Goal: Information Seeking & Learning: Learn about a topic

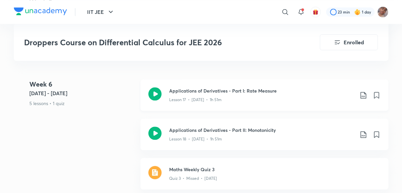
scroll to position [1237, 0]
click at [289, 126] on h3 "Applications of Derivatives - Part II: Monotonicity" at bounding box center [262, 129] width 185 height 7
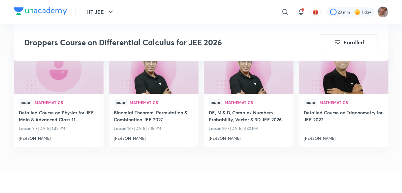
scroll to position [1765, 0]
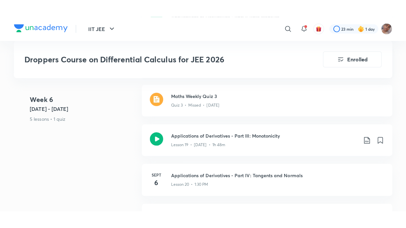
scroll to position [1328, 0]
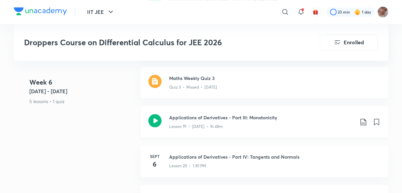
click at [296, 121] on div "Lesson 19 • Sept 4 • 1h 48m" at bounding box center [262, 125] width 185 height 9
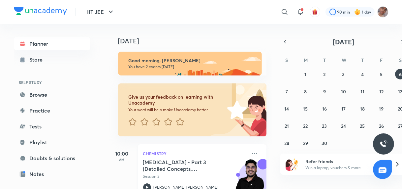
scroll to position [75, 0]
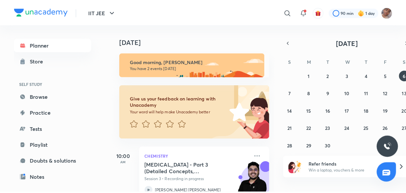
scroll to position [75, 0]
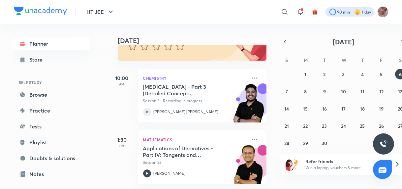
click at [344, 10] on div at bounding box center [350, 11] width 49 height 9
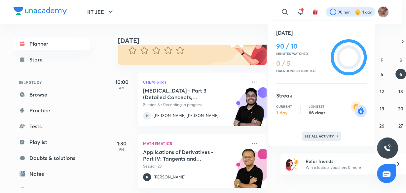
click at [317, 134] on p "See all activity" at bounding box center [319, 136] width 31 height 4
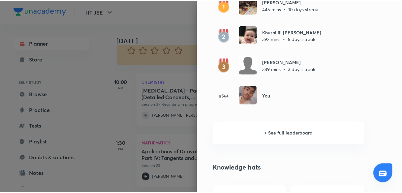
scroll to position [451, 0]
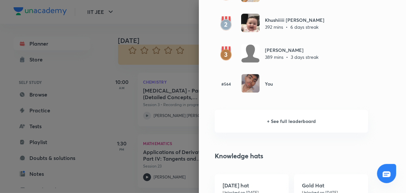
click at [136, 80] on div at bounding box center [203, 96] width 406 height 193
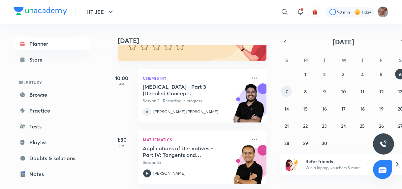
click at [288, 90] on abbr "7" at bounding box center [287, 91] width 2 height 6
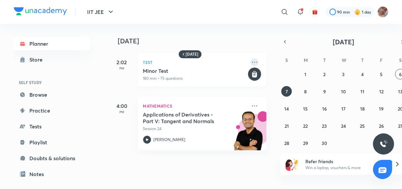
click at [251, 59] on icon at bounding box center [255, 62] width 8 height 8
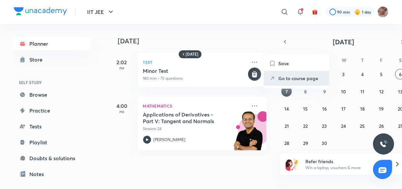
click at [293, 81] on p "Go to course page" at bounding box center [302, 78] width 46 height 7
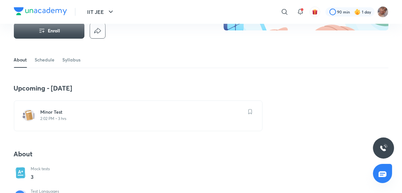
scroll to position [101, 0]
click at [173, 107] on div "[MEDICAL_DATA] 2:02 PM • 3 hrs" at bounding box center [138, 115] width 249 height 31
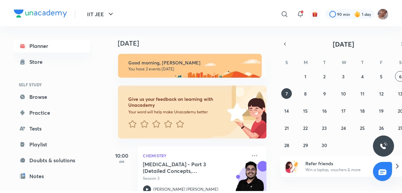
scroll to position [75, 0]
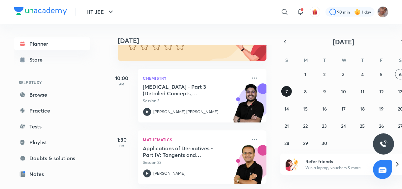
click at [285, 90] on button "7" at bounding box center [287, 91] width 11 height 11
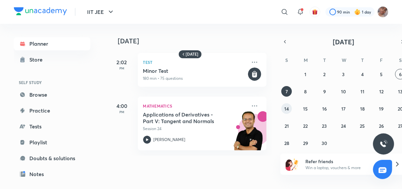
click at [287, 105] on abbr "14" at bounding box center [287, 108] width 5 height 6
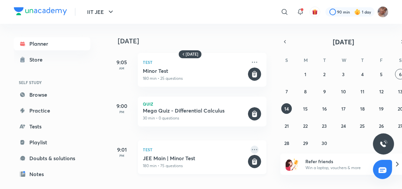
click at [252, 149] on icon at bounding box center [254, 149] width 5 height 1
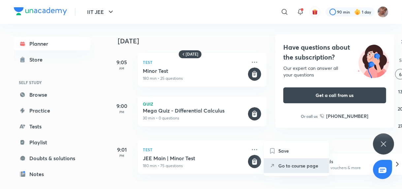
click at [294, 165] on p "Go to course page" at bounding box center [302, 165] width 46 height 7
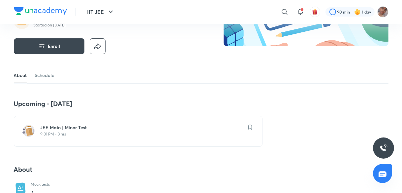
scroll to position [86, 0]
click at [121, 131] on p "9:01 PM • 3 hrs" at bounding box center [142, 133] width 203 height 5
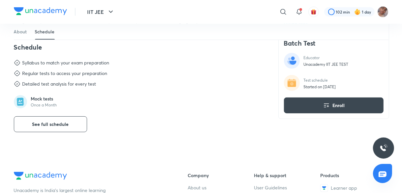
scroll to position [304, 0]
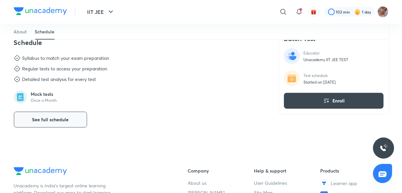
click at [45, 117] on span "See full schedule" at bounding box center [50, 119] width 37 height 7
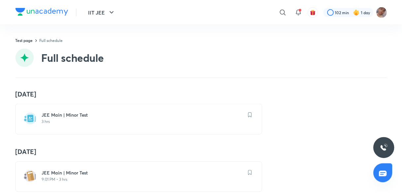
scroll to position [327, 0]
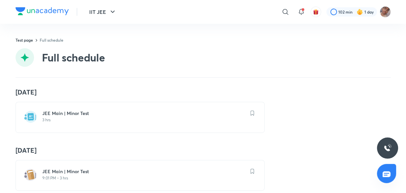
click at [149, 114] on h6 "JEE Main | Minor Test" at bounding box center [143, 113] width 203 height 7
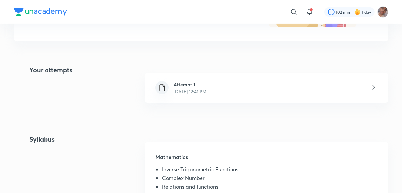
scroll to position [120, 0]
click at [231, 87] on div "Attempt 1 [DATE] 12:41 PM" at bounding box center [267, 88] width 244 height 30
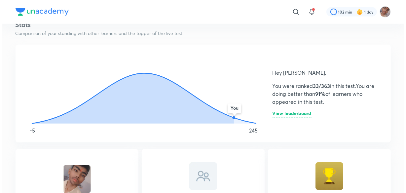
scroll to position [399, 0]
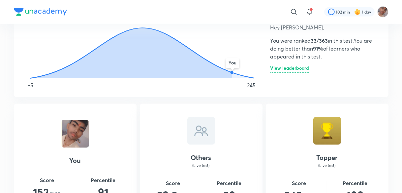
click at [286, 70] on h6 "View leaderboard" at bounding box center [290, 69] width 39 height 7
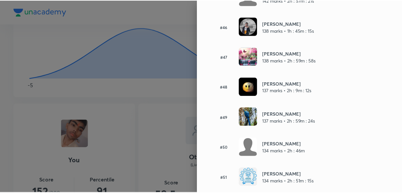
scroll to position [1425, 0]
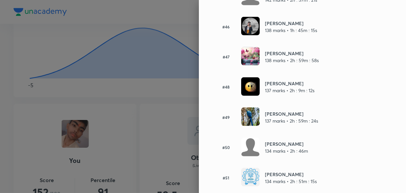
click at [150, 93] on div at bounding box center [203, 96] width 406 height 193
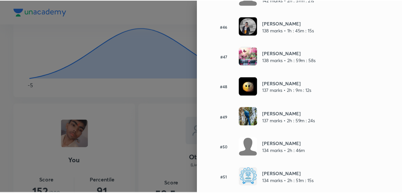
scroll to position [0, 0]
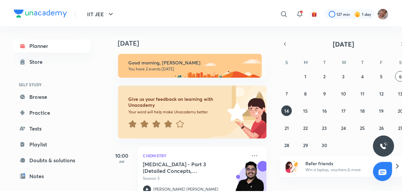
scroll to position [75, 0]
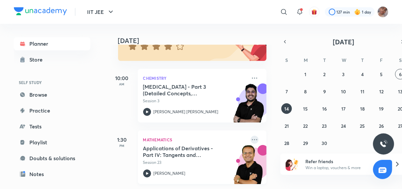
click at [251, 141] on icon at bounding box center [255, 139] width 8 height 8
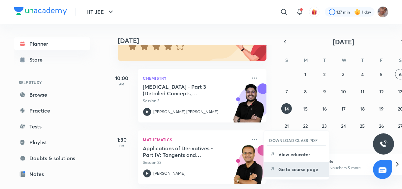
click at [291, 170] on p "Go to course page" at bounding box center [302, 168] width 46 height 7
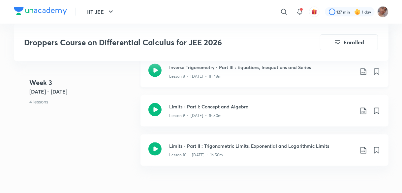
scroll to position [748, 0]
